Goal: Task Accomplishment & Management: Complete application form

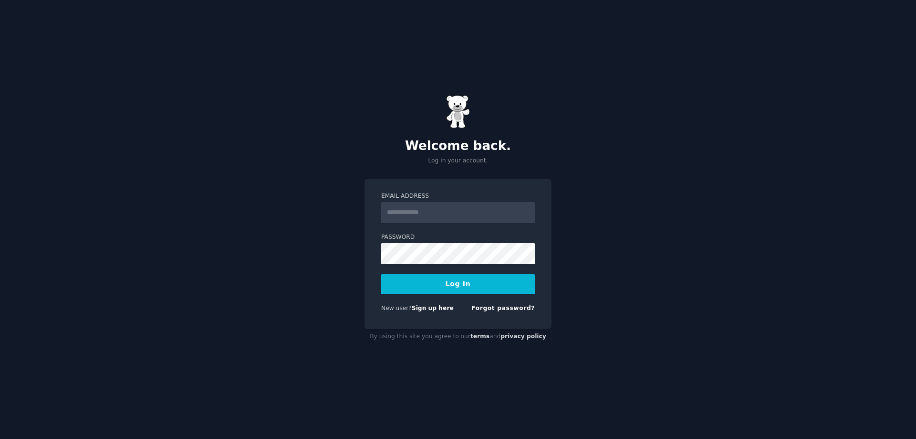
click at [413, 215] on input "Email Address" at bounding box center [458, 212] width 154 height 21
click at [283, 193] on div "Welcome back. Log in your account. Email Address Password Log In New user? Sign…" at bounding box center [458, 219] width 916 height 439
click at [494, 123] on div "Welcome back. Log in your account." at bounding box center [458, 130] width 187 height 70
drag, startPoint x: 417, startPoint y: 147, endPoint x: 581, endPoint y: 153, distance: 164.8
click at [581, 153] on div "Welcome back. Log in your account. Email Address Password Log In New user? Sign…" at bounding box center [458, 219] width 916 height 439
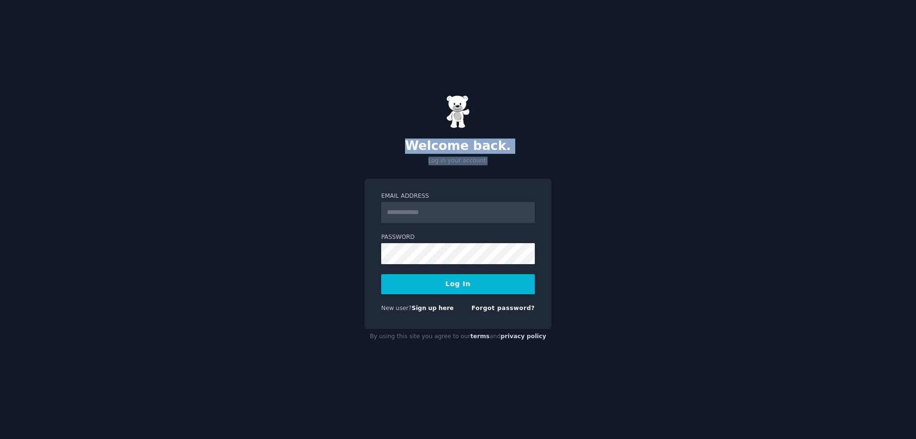
click at [581, 153] on div "Welcome back. Log in your account. Email Address Password Log In New user? Sign…" at bounding box center [458, 219] width 916 height 439
click at [430, 308] on link "Sign up here" at bounding box center [433, 307] width 42 height 7
click at [436, 216] on input "Email Address" at bounding box center [458, 212] width 154 height 21
type input "**********"
click at [461, 283] on button "Log In" at bounding box center [458, 284] width 154 height 20
